Goal: Download file/media

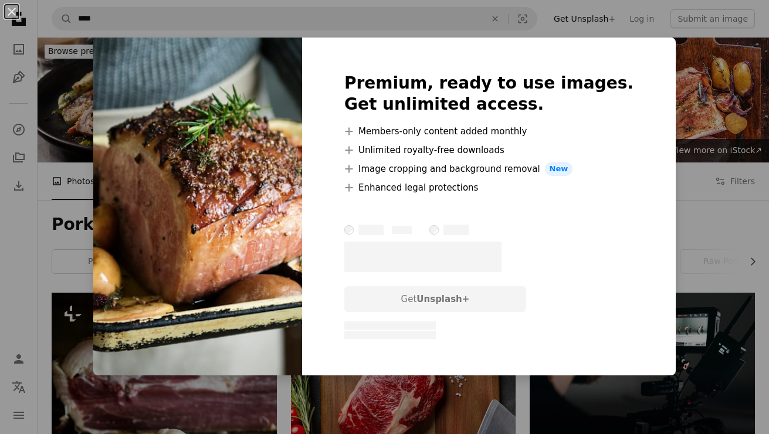
scroll to position [763, 0]
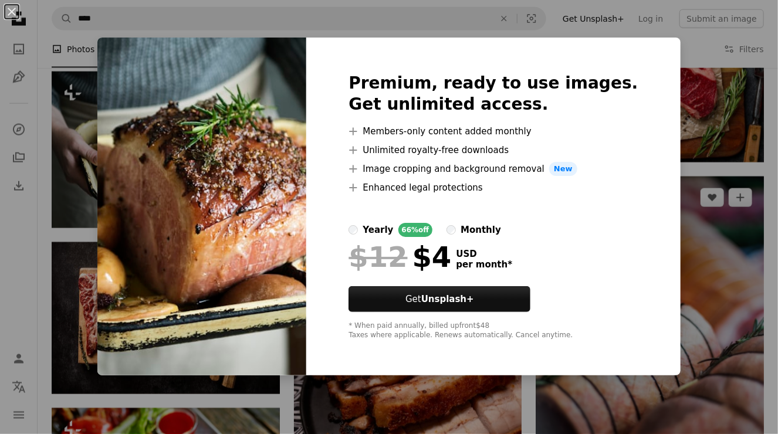
click at [668, 182] on div "An X shape Premium, ready to use images. Get unlimited access. A plus sign Memb…" at bounding box center [389, 217] width 778 height 434
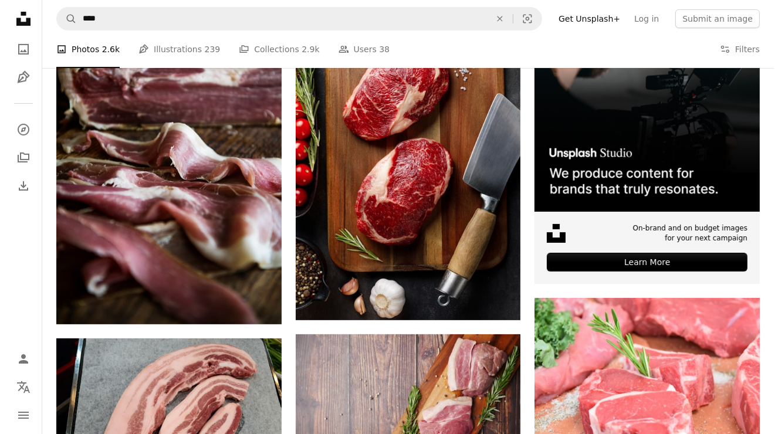
scroll to position [293, 0]
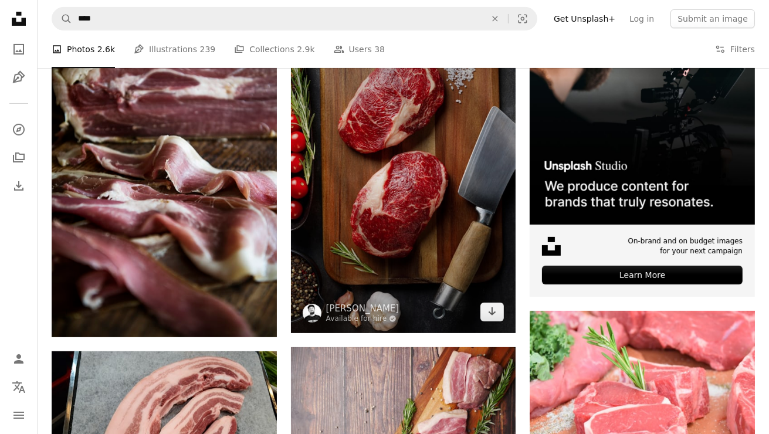
click at [408, 241] on img at bounding box center [403, 166] width 225 height 334
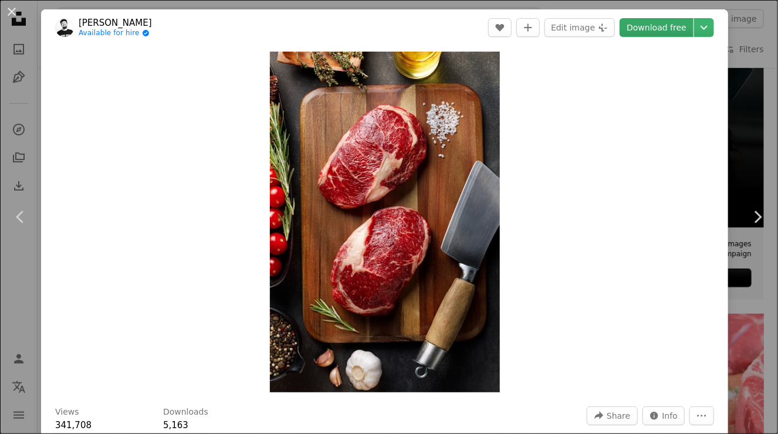
click at [664, 33] on link "Download free" at bounding box center [657, 27] width 74 height 19
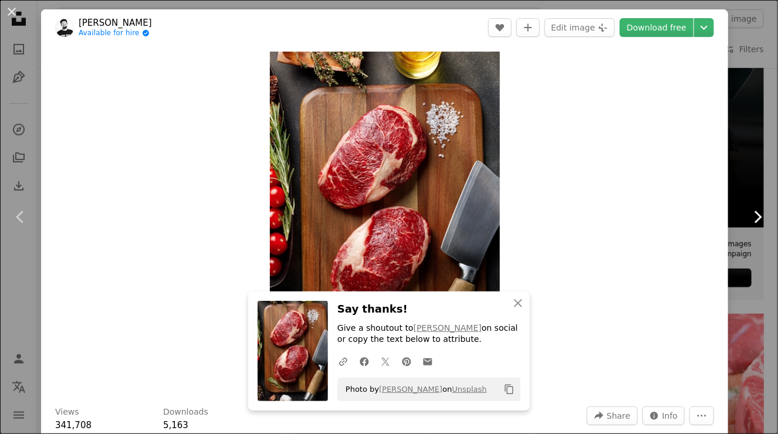
click at [737, 226] on link "Chevron right" at bounding box center [757, 217] width 41 height 113
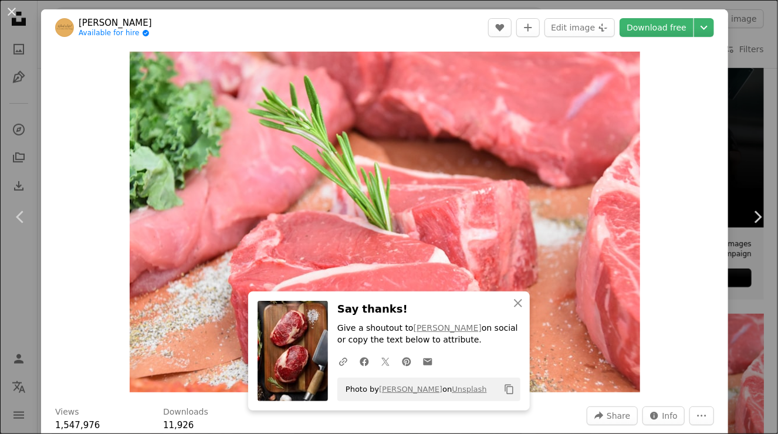
click at [745, 63] on div "An X shape Chevron left Chevron right An X shape Close Say thanks! Give a shout…" at bounding box center [389, 217] width 778 height 434
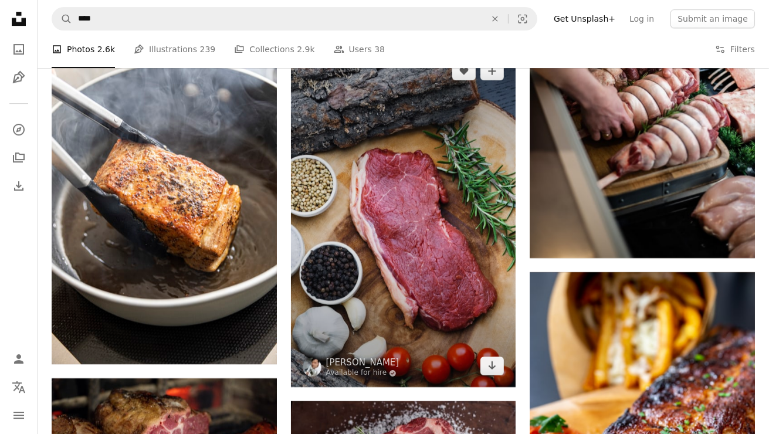
scroll to position [3344, 0]
